Goal: Transaction & Acquisition: Subscribe to service/newsletter

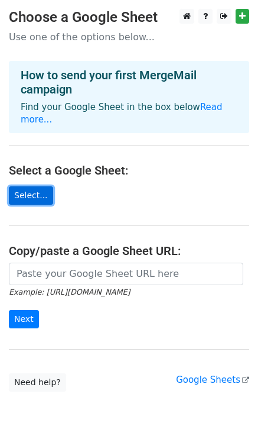
click at [16, 186] on link "Select..." at bounding box center [31, 195] width 44 height 18
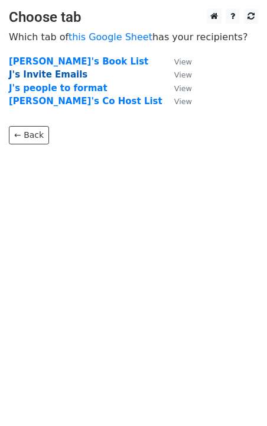
click at [64, 76] on strong "J's Invite Emails" at bounding box center [48, 74] width 79 height 11
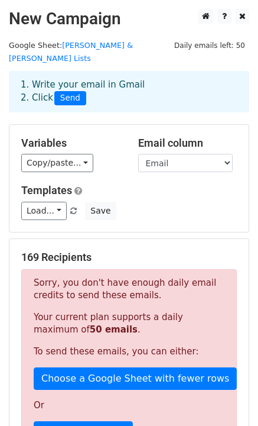
scroll to position [128, 0]
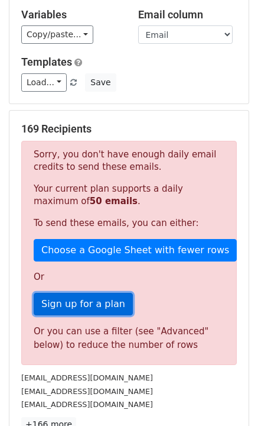
click at [108, 293] on link "Sign up for a plan" at bounding box center [83, 304] width 99 height 22
